Goal: Task Accomplishment & Management: Manage account settings

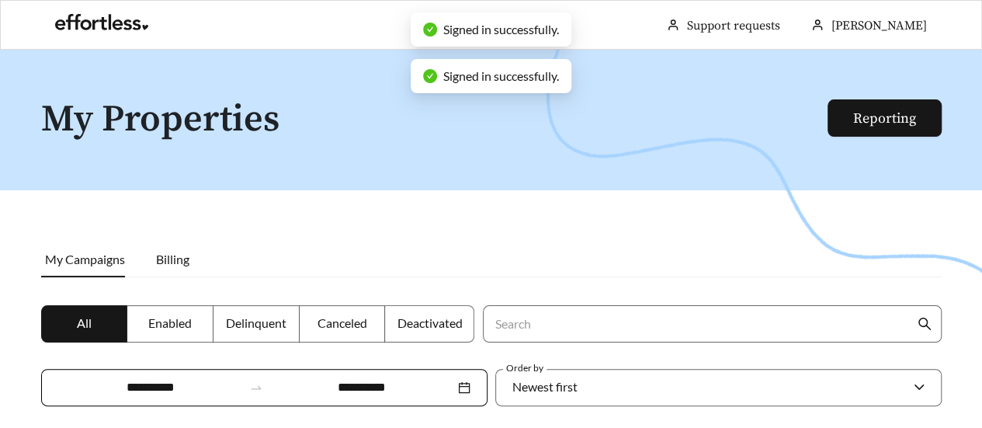
click at [615, 184] on div at bounding box center [491, 264] width 982 height 428
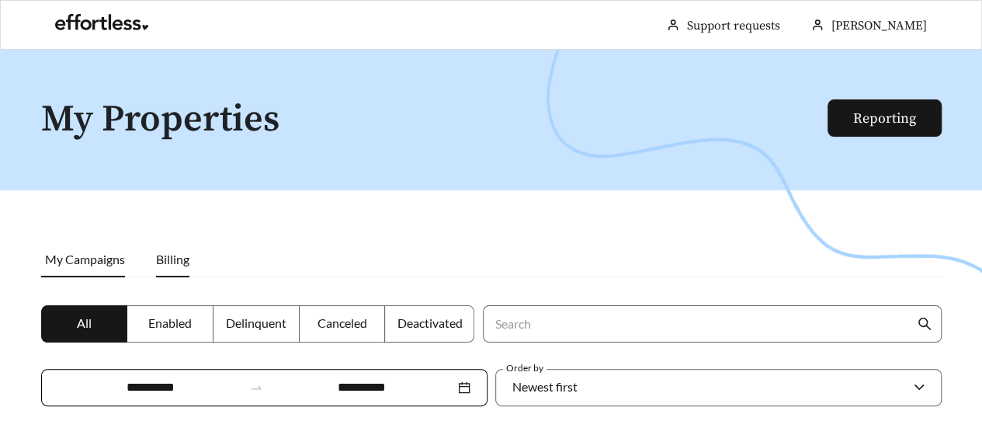
click at [174, 263] on span "Billing" at bounding box center [172, 258] width 33 height 15
click at [162, 265] on span "Billing" at bounding box center [172, 258] width 33 height 15
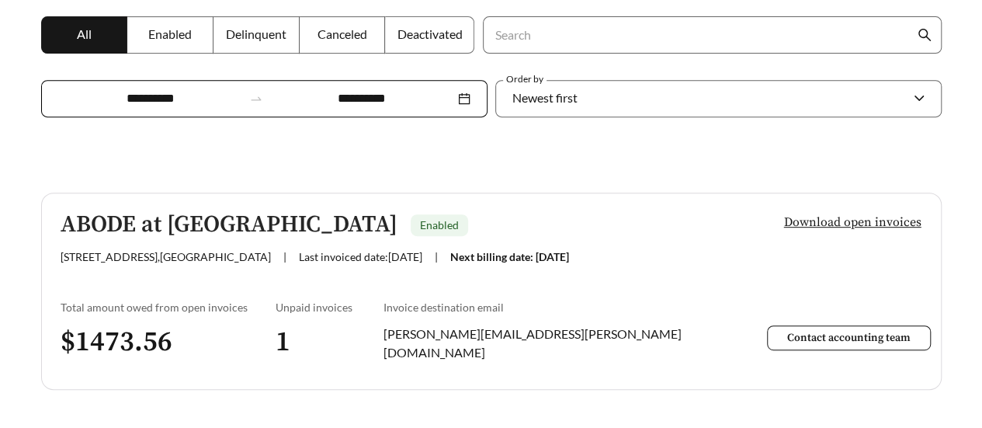
scroll to position [330, 0]
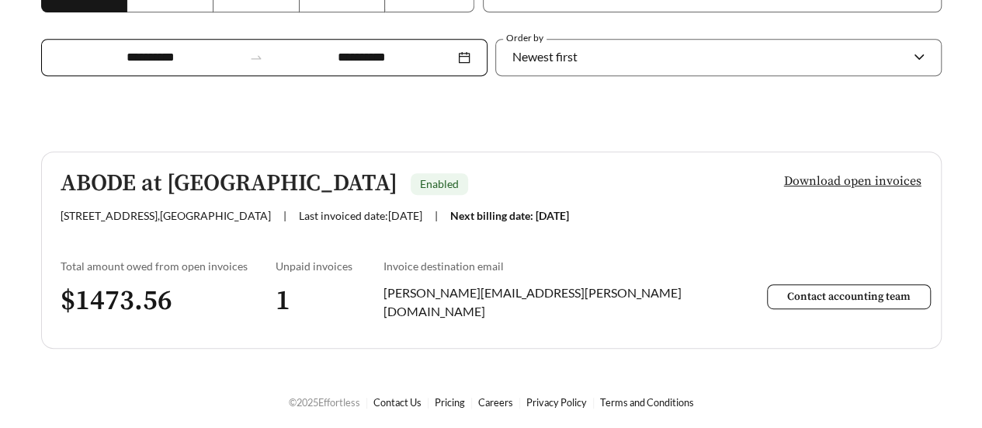
click at [151, 296] on h3 "$ 1473.56" at bounding box center [169, 300] width 216 height 35
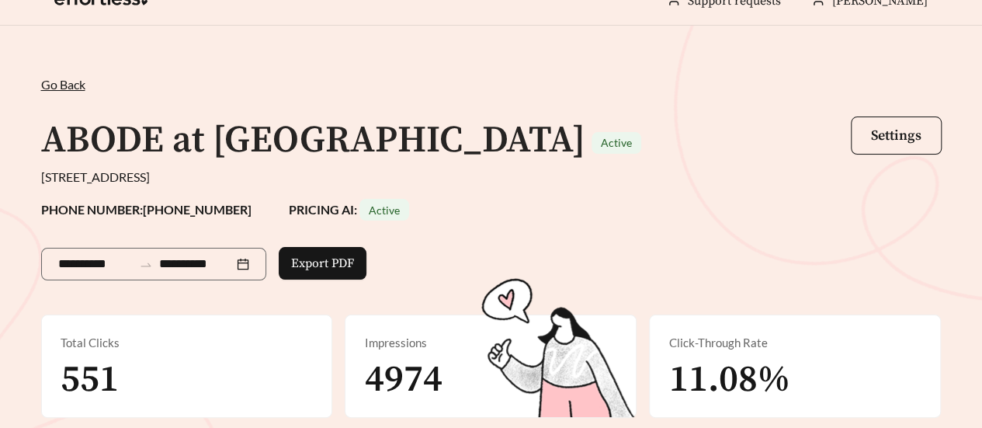
scroll to position [8, 0]
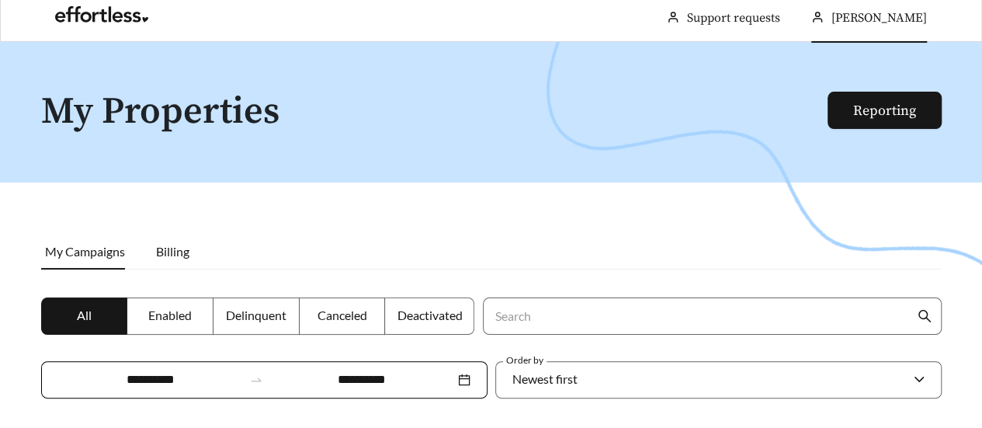
scroll to position [330, 0]
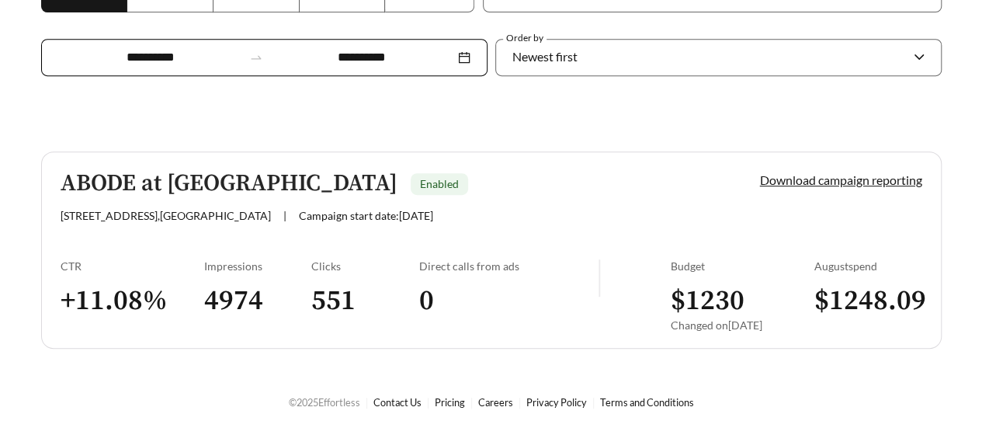
click at [876, 283] on h3 "$ 1248.09" at bounding box center [868, 300] width 108 height 35
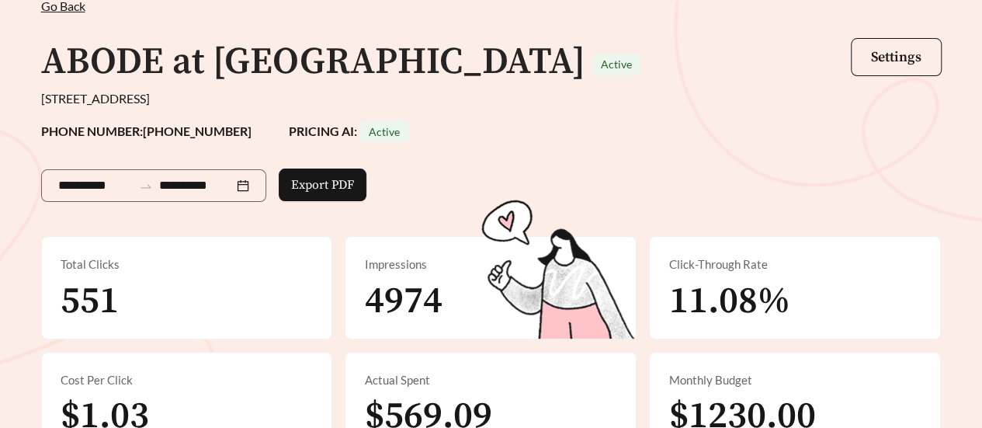
scroll to position [106, 0]
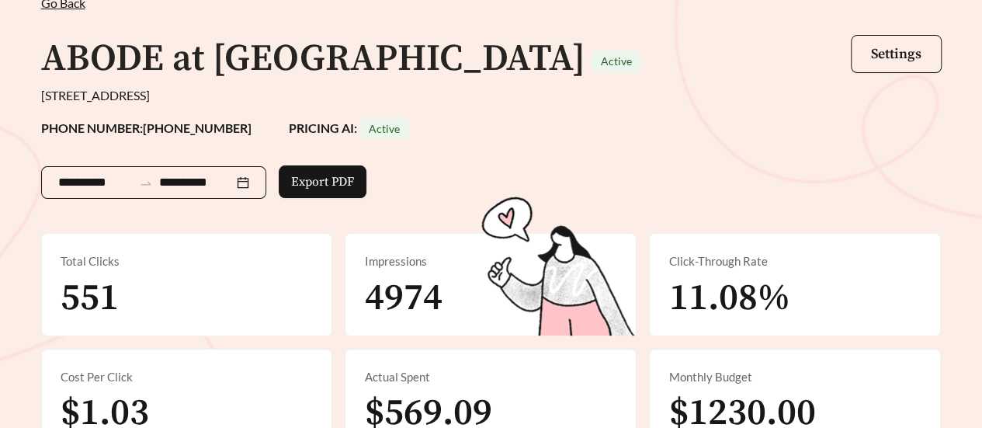
click at [266, 178] on div "**********" at bounding box center [153, 182] width 225 height 33
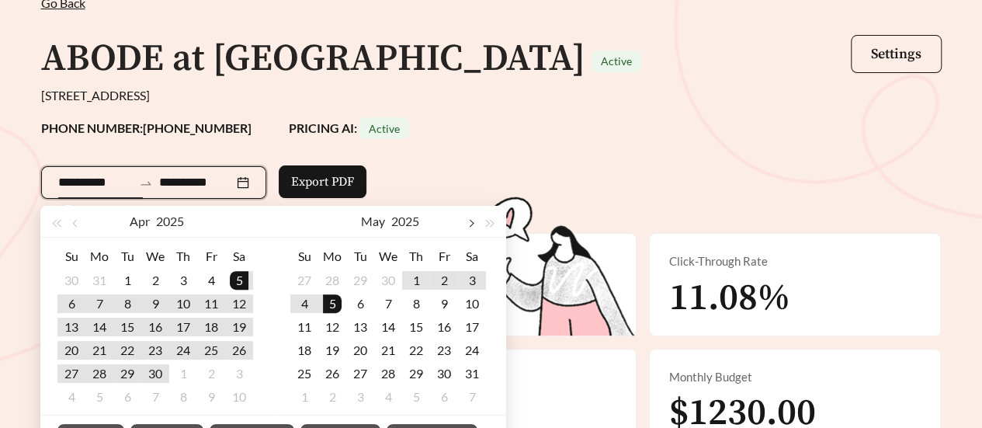
click at [472, 222] on span "button" at bounding box center [470, 224] width 8 height 8
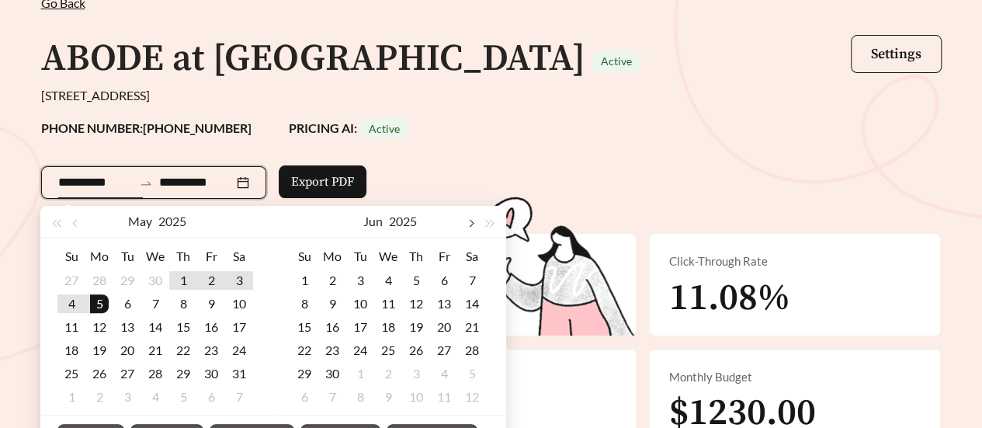
click at [472, 222] on span "button" at bounding box center [470, 224] width 8 height 8
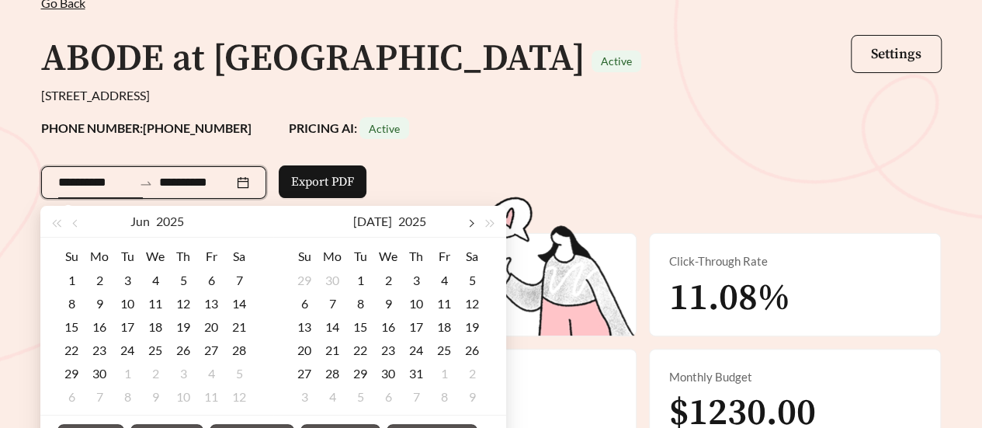
click at [472, 222] on span "button" at bounding box center [470, 224] width 8 height 8
type input "**********"
click at [438, 280] on div "1" at bounding box center [444, 280] width 19 height 19
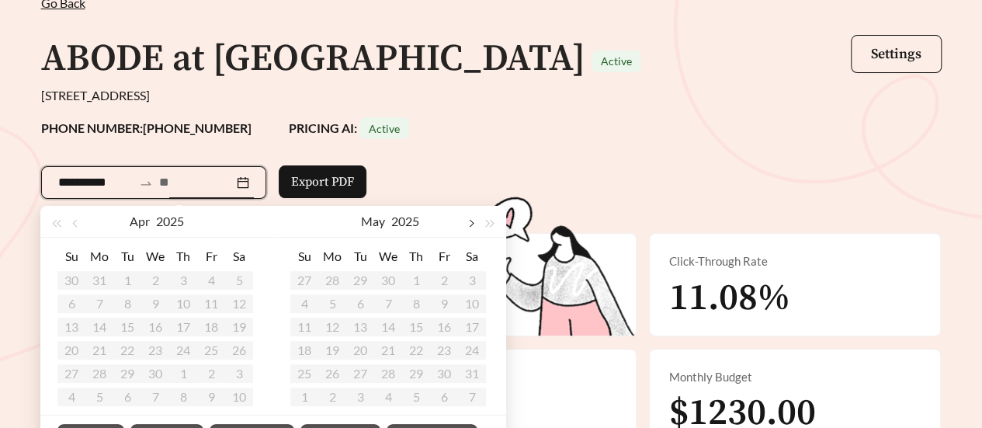
click at [475, 220] on button "button" at bounding box center [470, 221] width 20 height 31
click at [473, 221] on button "button" at bounding box center [470, 221] width 20 height 31
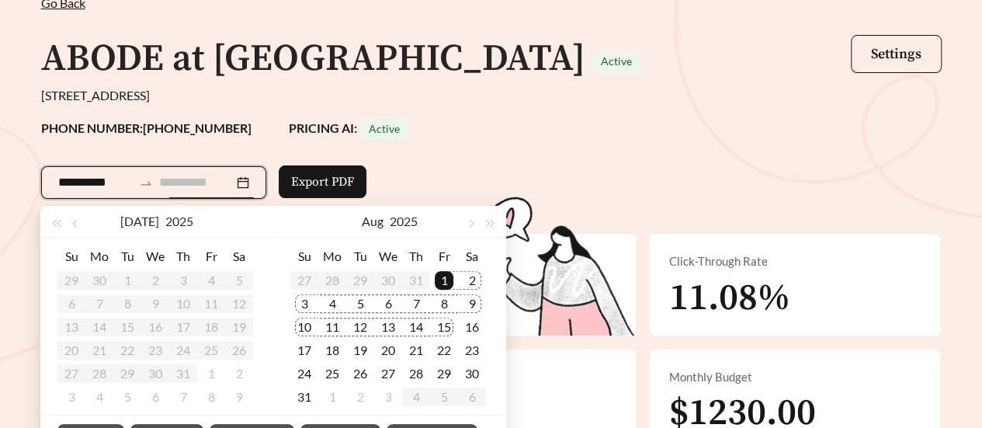
type input "**********"
click at [298, 397] on div "31" at bounding box center [304, 396] width 19 height 19
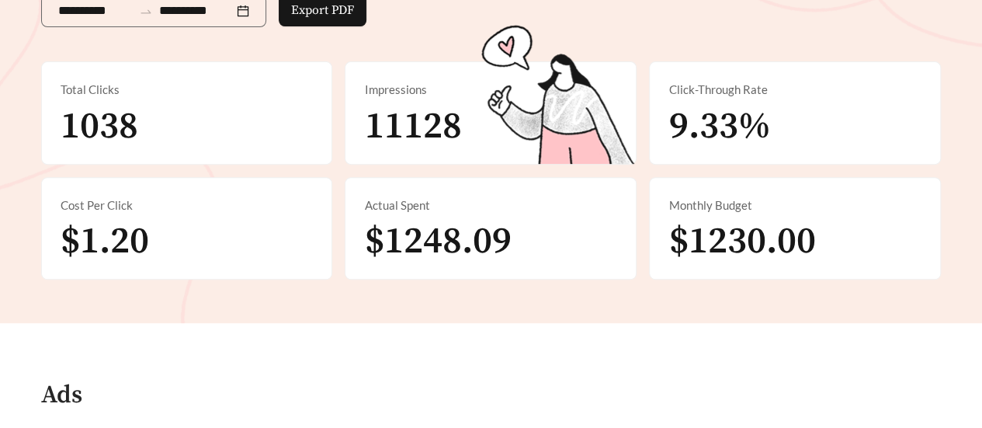
scroll to position [244, 0]
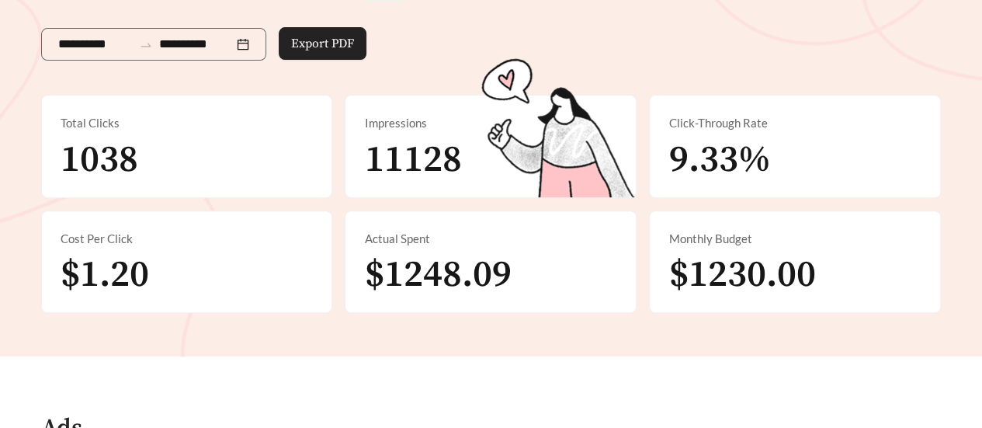
click at [330, 47] on span "Export PDF" at bounding box center [322, 43] width 63 height 19
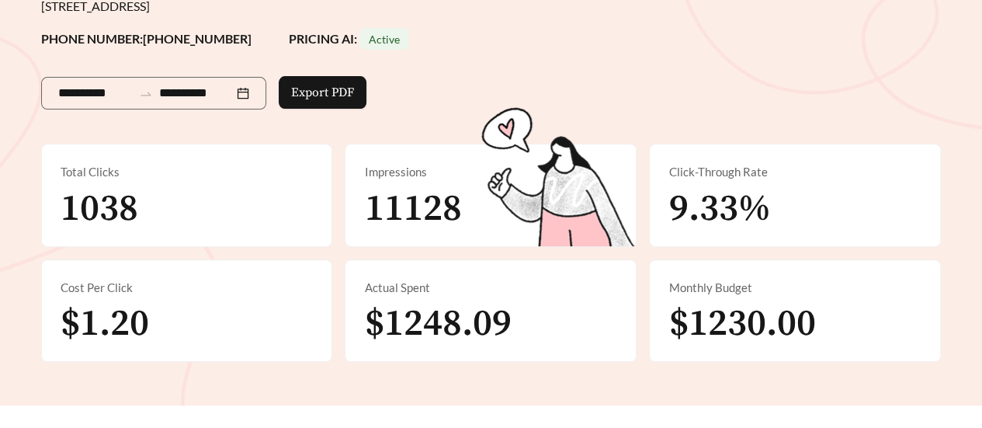
scroll to position [202, 0]
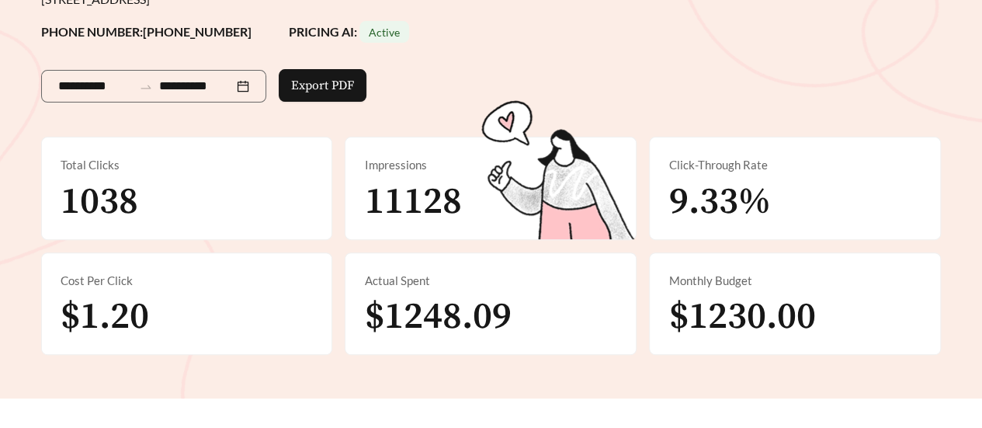
click at [466, 199] on div "Impressions 11128" at bounding box center [490, 188] width 290 height 102
click at [251, 189] on div "Total Clicks 1038" at bounding box center [187, 188] width 290 height 102
click at [742, 220] on span "9.33%" at bounding box center [719, 201] width 102 height 47
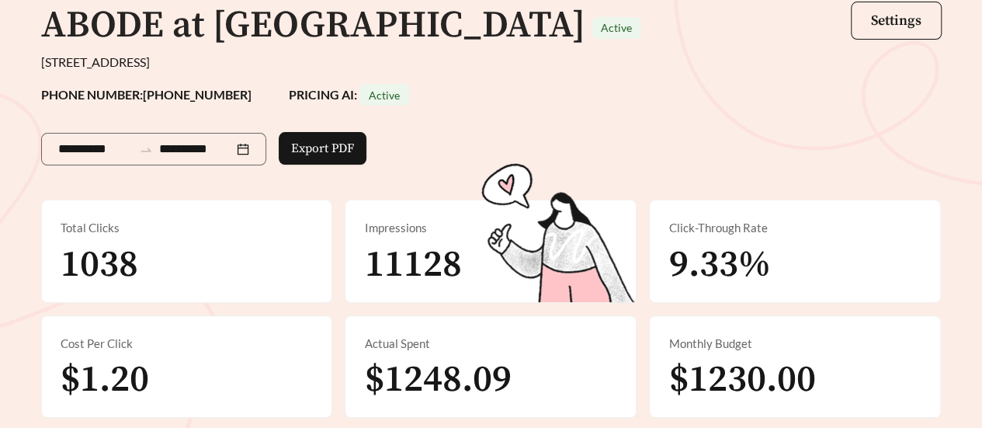
scroll to position [137, 0]
